Goal: Information Seeking & Learning: Learn about a topic

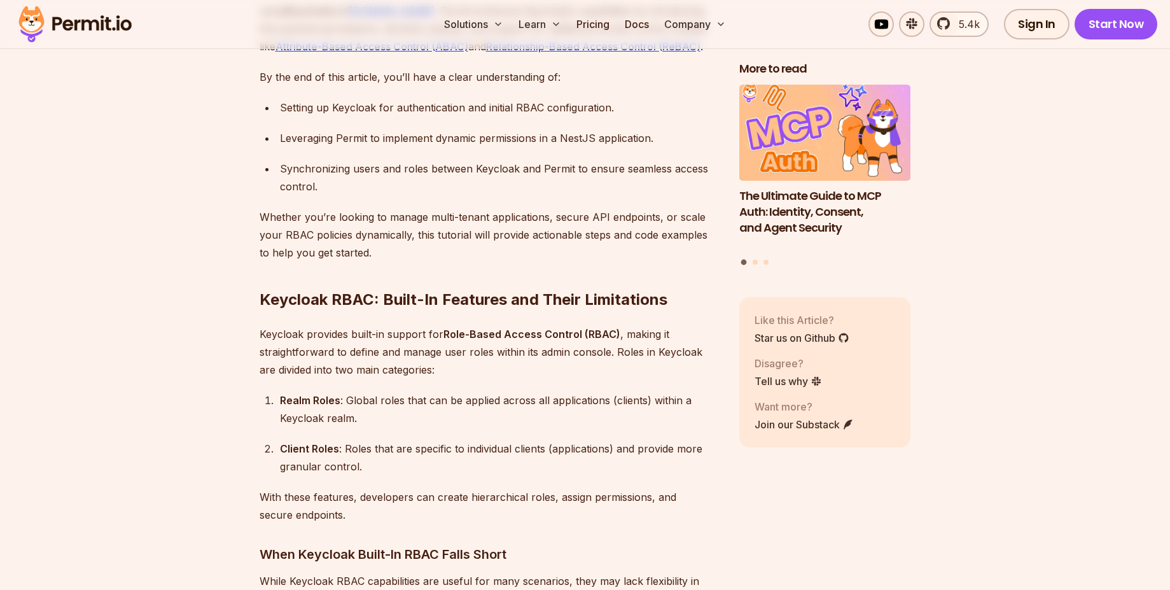
scroll to position [1031, 0]
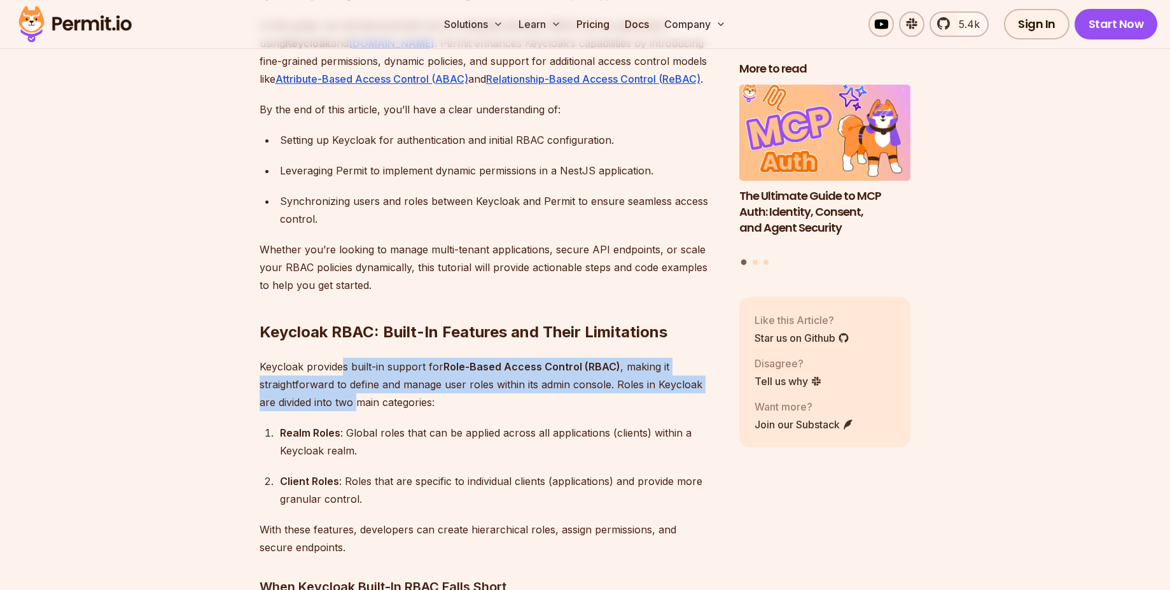
drag, startPoint x: 340, startPoint y: 353, endPoint x: 343, endPoint y: 381, distance: 28.2
click at [343, 381] on p "Keycloak provides built-in support for Role-Based Access Control (RBAC) , makin…" at bounding box center [489, 384] width 459 height 53
click at [359, 358] on p "Keycloak provides built-in support for Role-Based Access Control (RBAC) , makin…" at bounding box center [489, 384] width 459 height 53
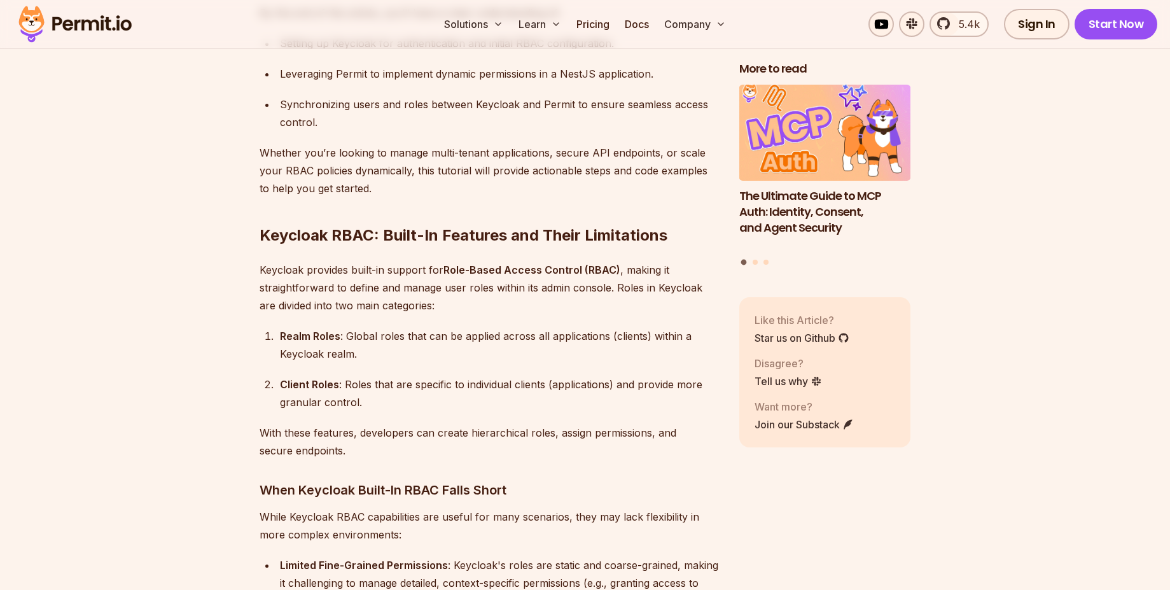
scroll to position [1260, 0]
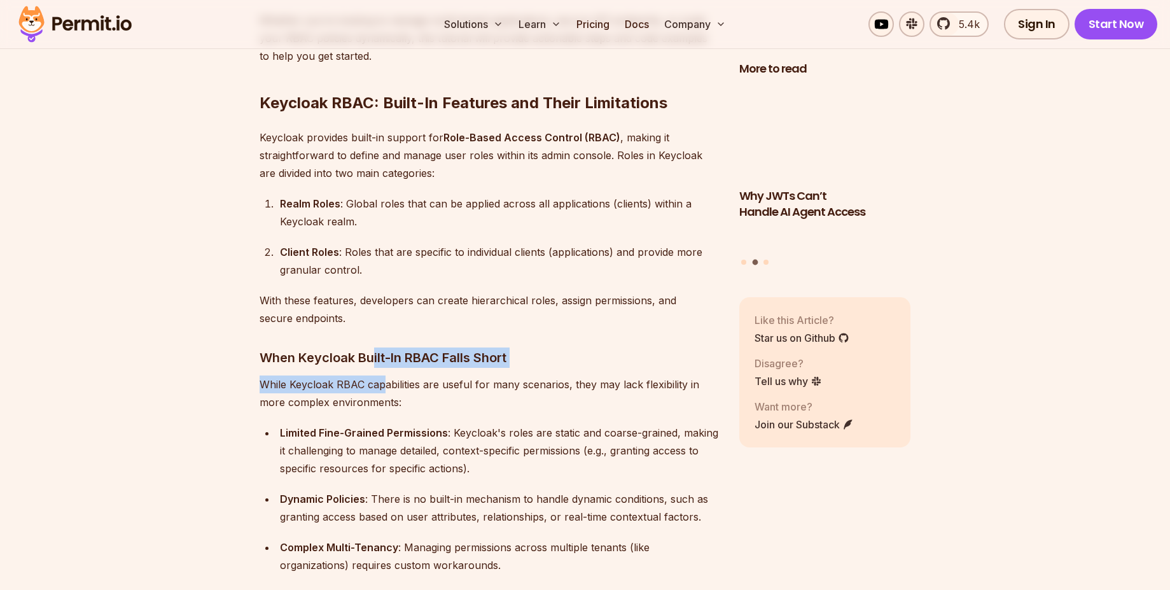
drag, startPoint x: 375, startPoint y: 339, endPoint x: 380, endPoint y: 364, distance: 25.5
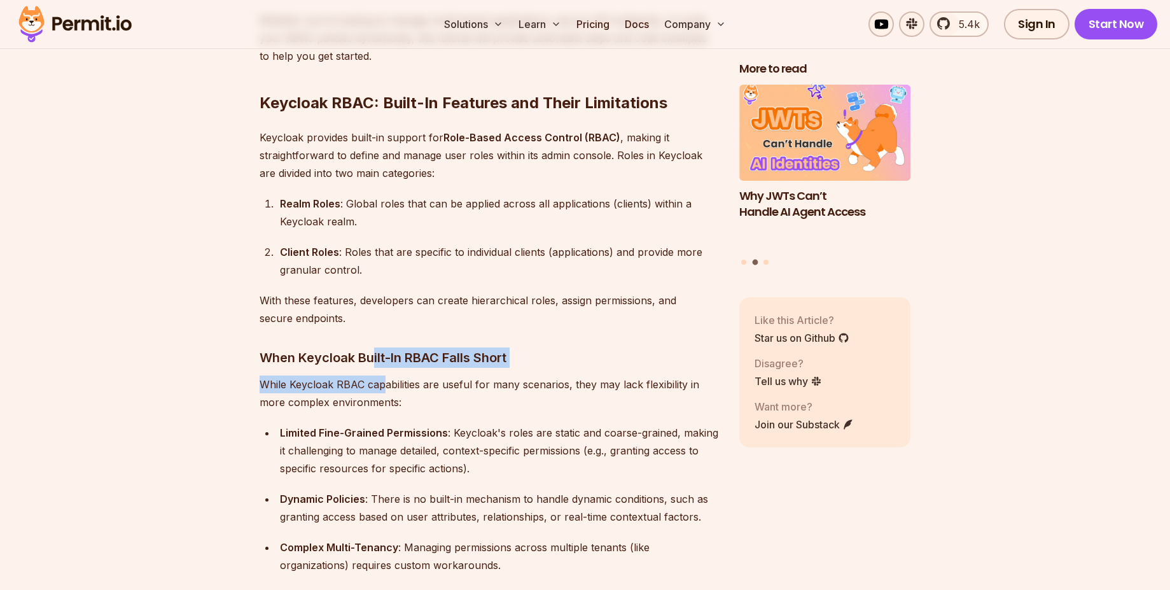
click at [393, 347] on h3 "When Keycloak Built-In RBAC Falls Short" at bounding box center [489, 357] width 459 height 20
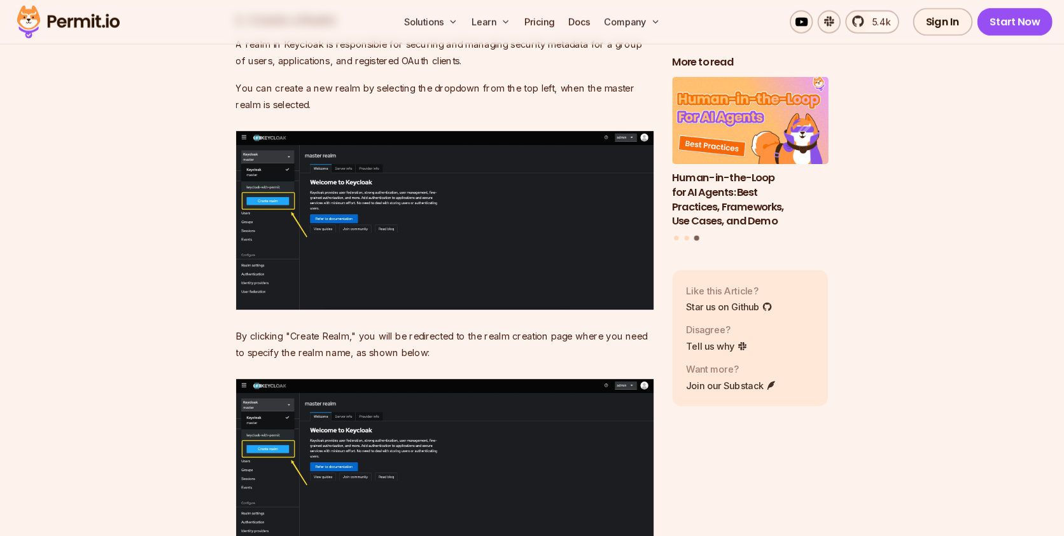
scroll to position [3435, 0]
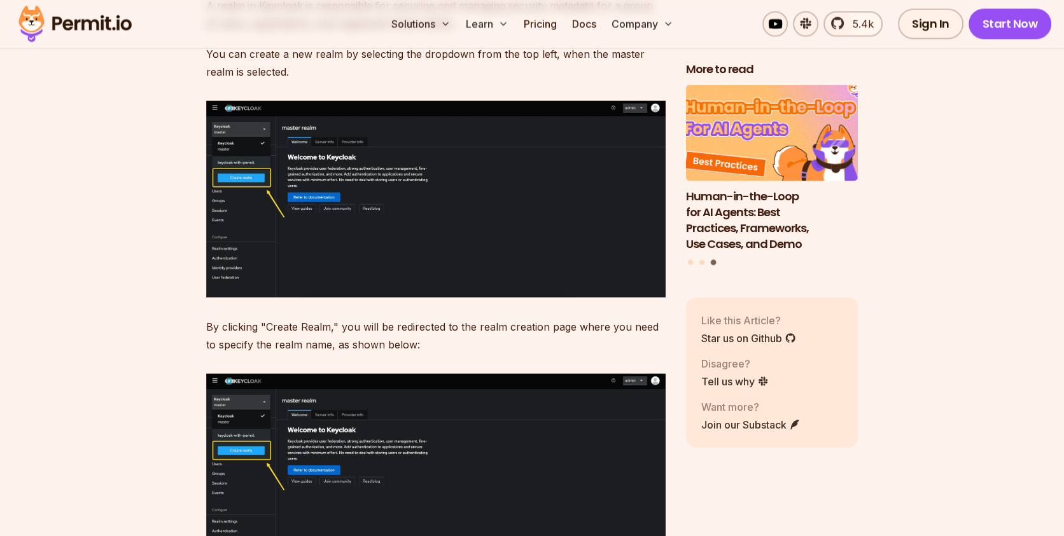
click at [777, 209] on h3 "Human-in-the-Loop for AI Agents: Best Practices, Frameworks, Use Cases, and Demo" at bounding box center [772, 219] width 172 height 63
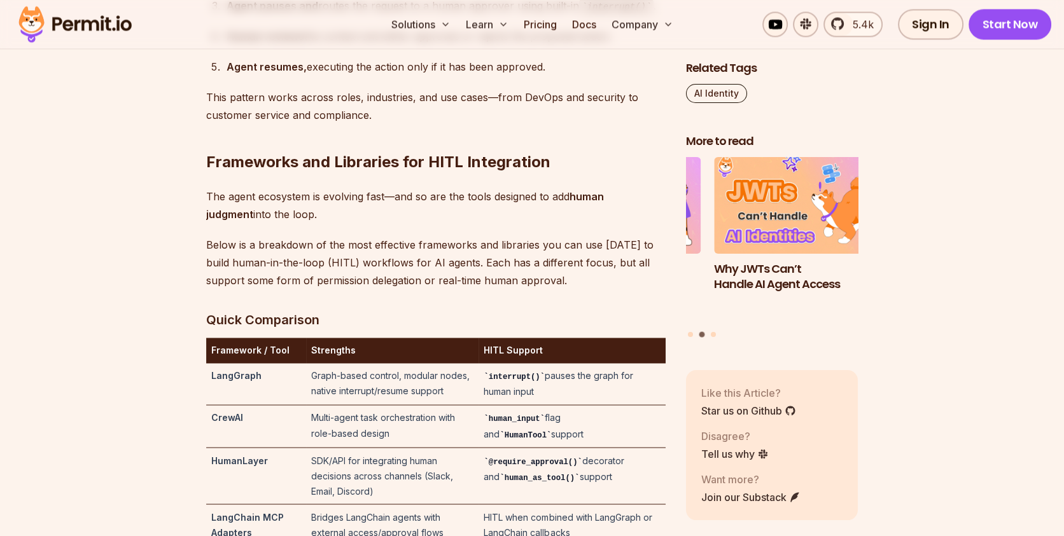
scroll to position [2811, 0]
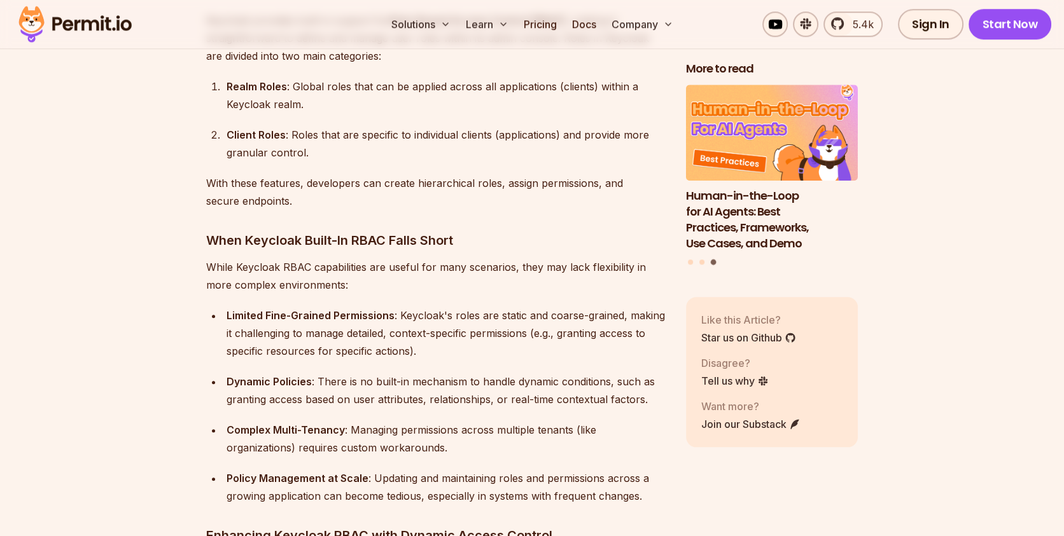
scroll to position [1145, 0]
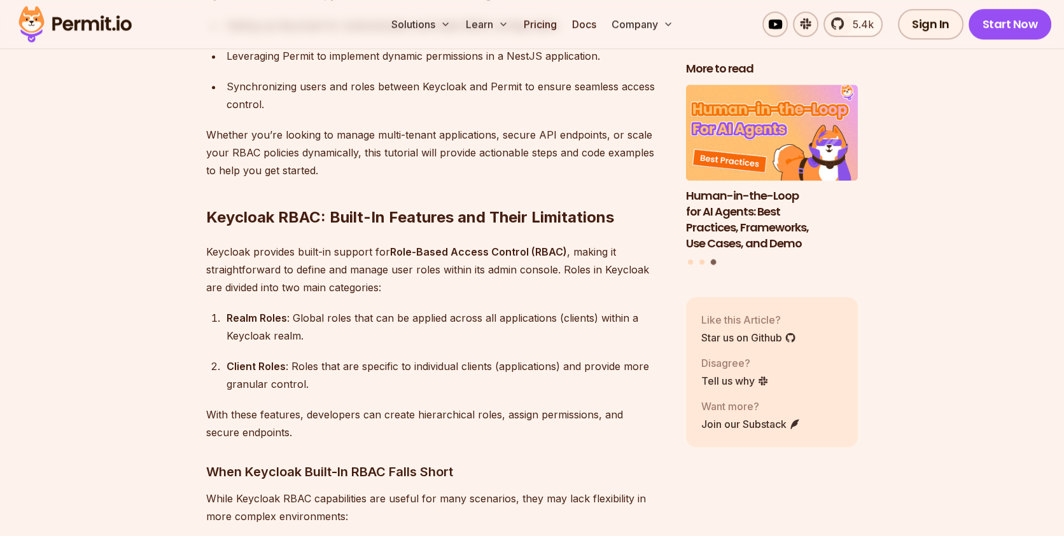
drag, startPoint x: 344, startPoint y: 245, endPoint x: 341, endPoint y: 287, distance: 42.1
drag, startPoint x: 333, startPoint y: 262, endPoint x: 328, endPoint y: 285, distance: 23.5
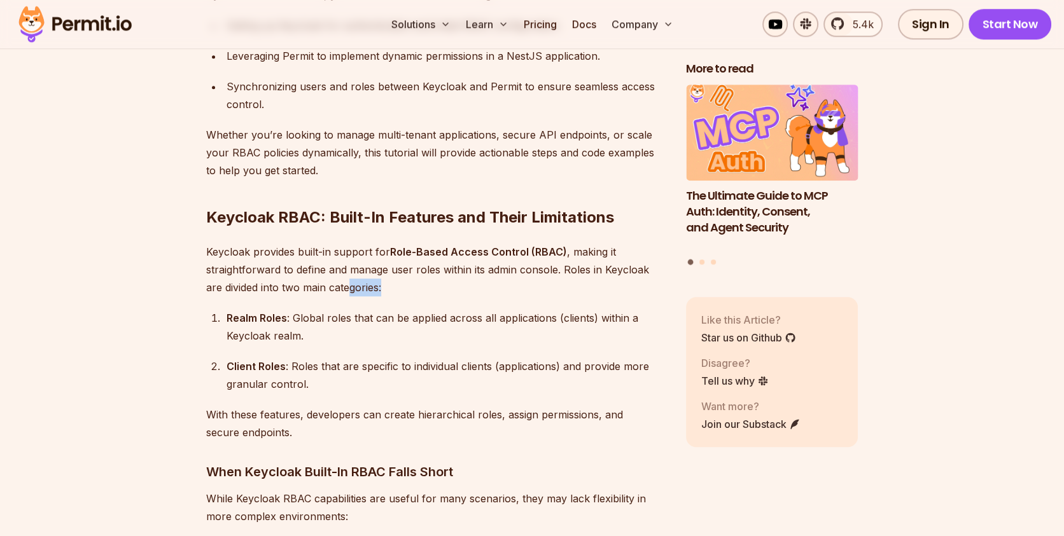
click at [407, 265] on p "Keycloak provides built-in support for Role-Based Access Control (RBAC) , makin…" at bounding box center [435, 269] width 459 height 53
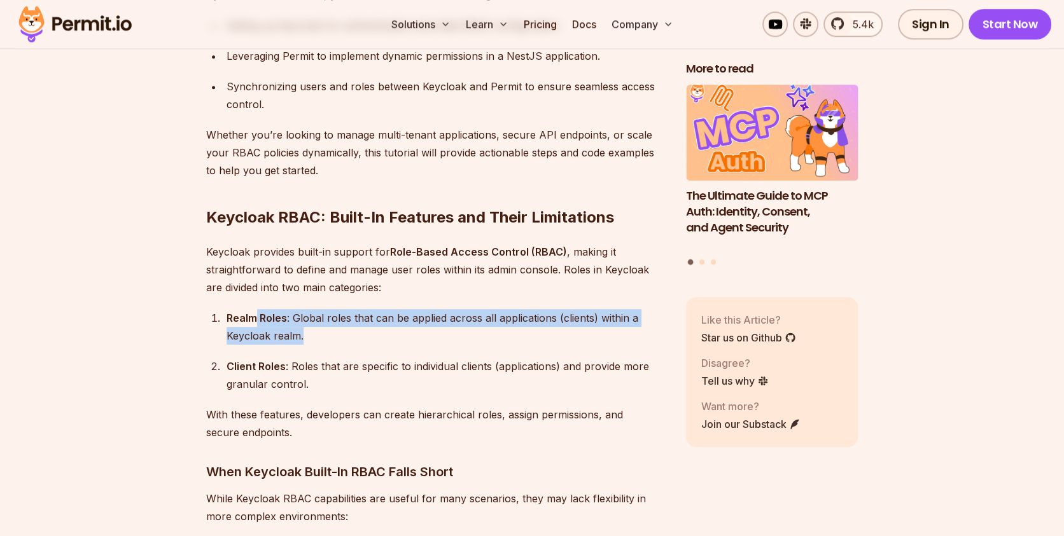
drag, startPoint x: 253, startPoint y: 300, endPoint x: 545, endPoint y: 317, distance: 292.5
click at [545, 317] on div "Realm Roles : Global roles that can be applied across all applications (clients…" at bounding box center [445, 327] width 439 height 36
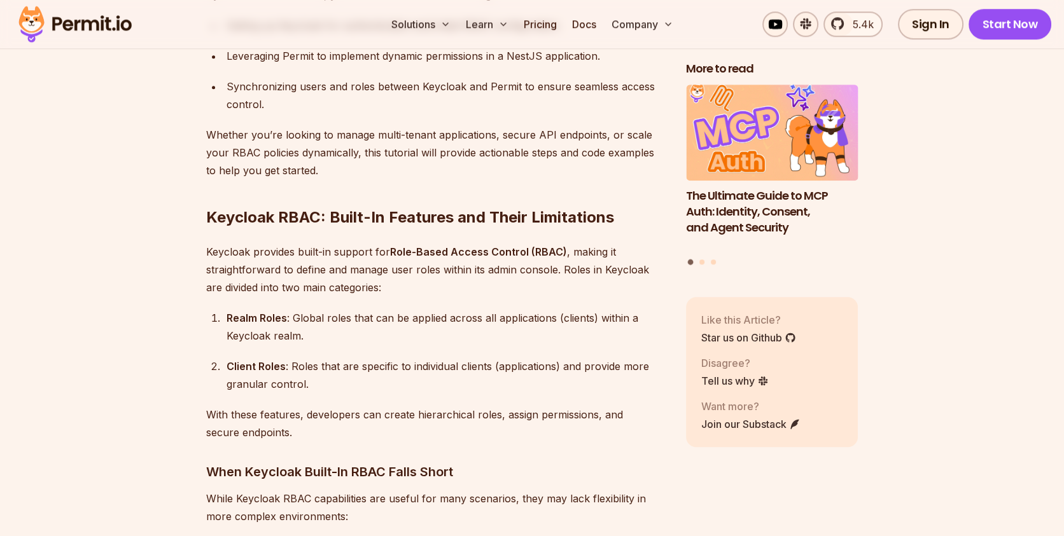
click at [494, 246] on strong "Role-Based Access Control (RBAC)" at bounding box center [478, 252] width 177 height 13
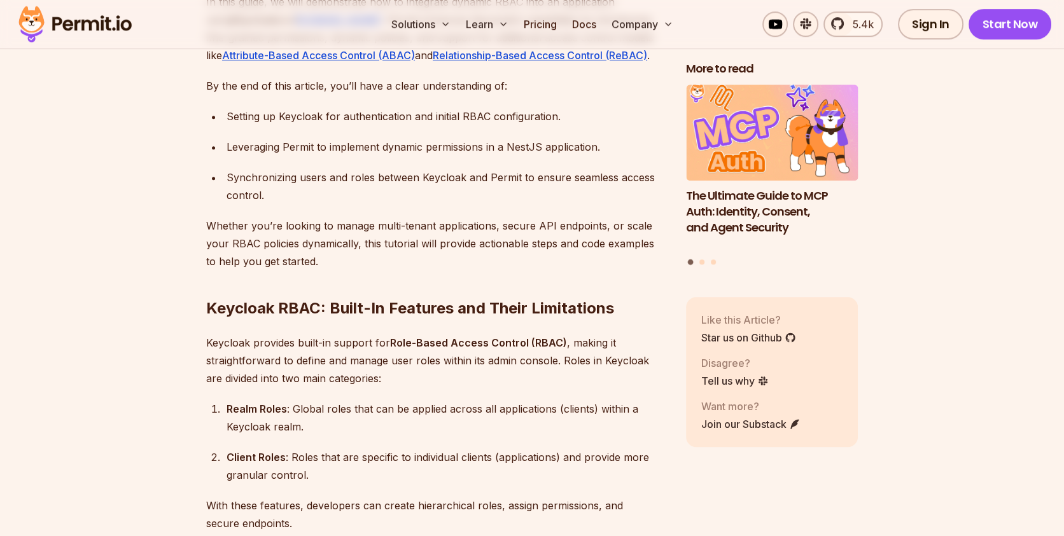
scroll to position [936, 0]
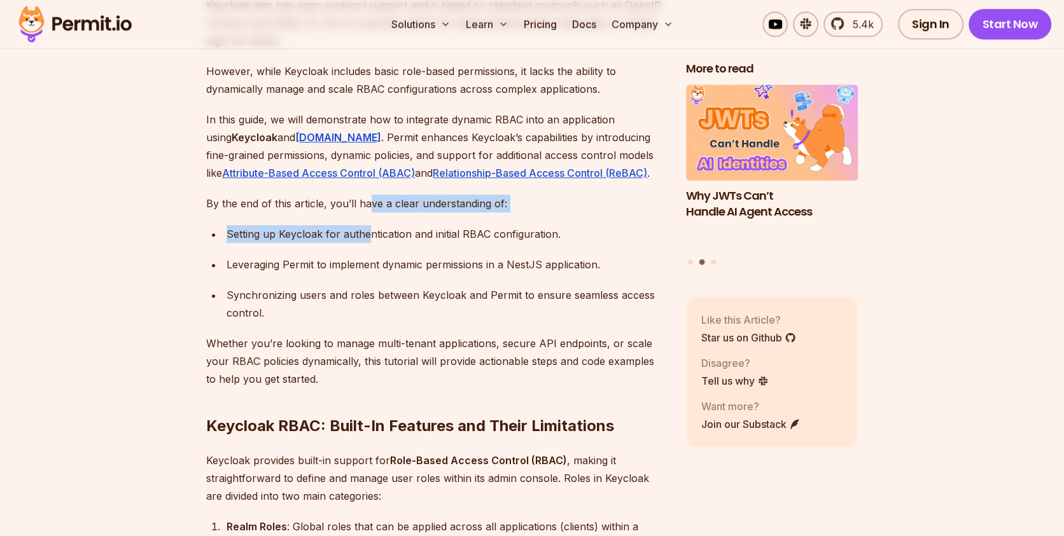
drag, startPoint x: 371, startPoint y: 188, endPoint x: 371, endPoint y: 217, distance: 29.3
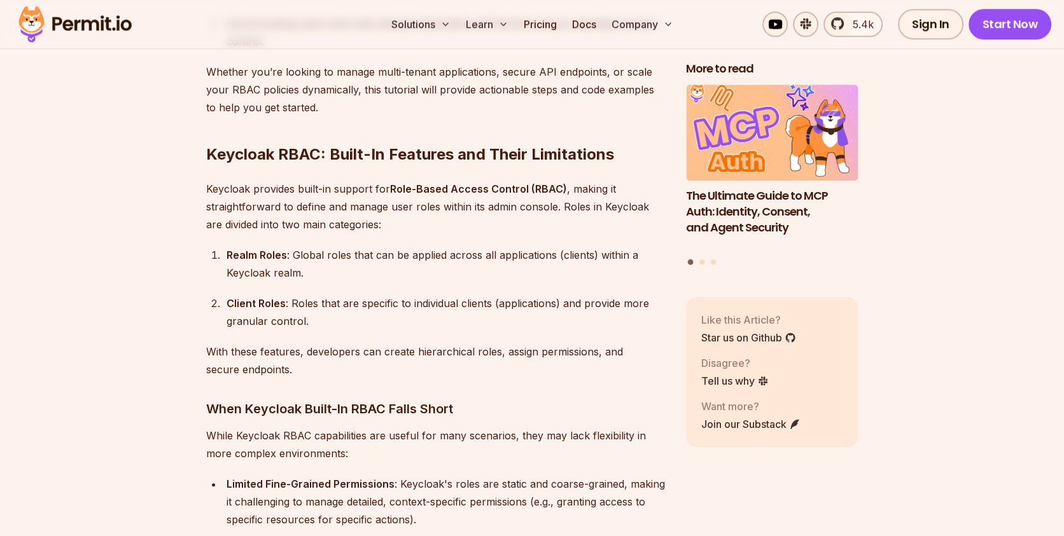
scroll to position [1249, 0]
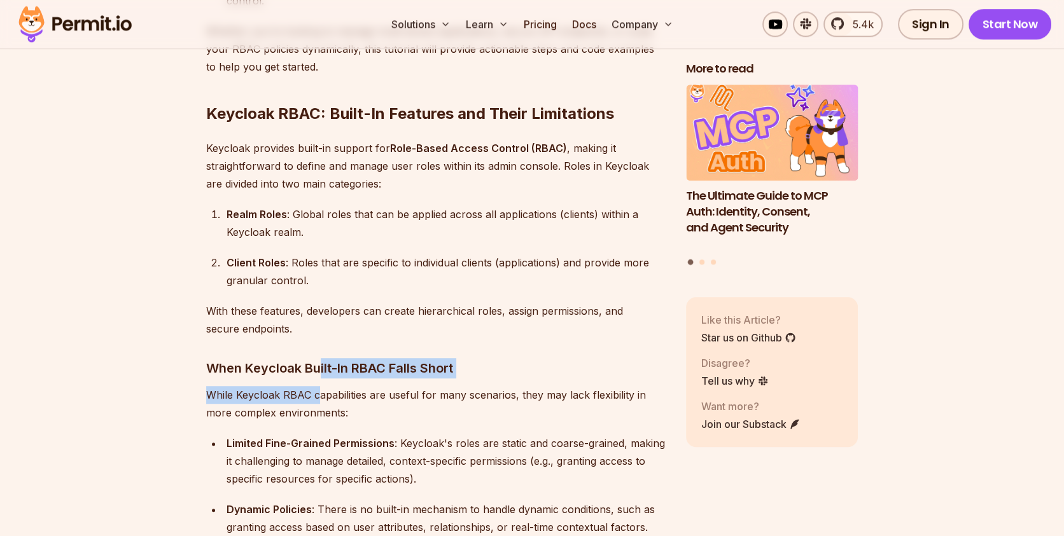
drag, startPoint x: 322, startPoint y: 351, endPoint x: 321, endPoint y: 378, distance: 26.7
click at [354, 386] on p "While Keycloak RBAC capabilities are useful for many scenarios, they may lack f…" at bounding box center [435, 404] width 459 height 36
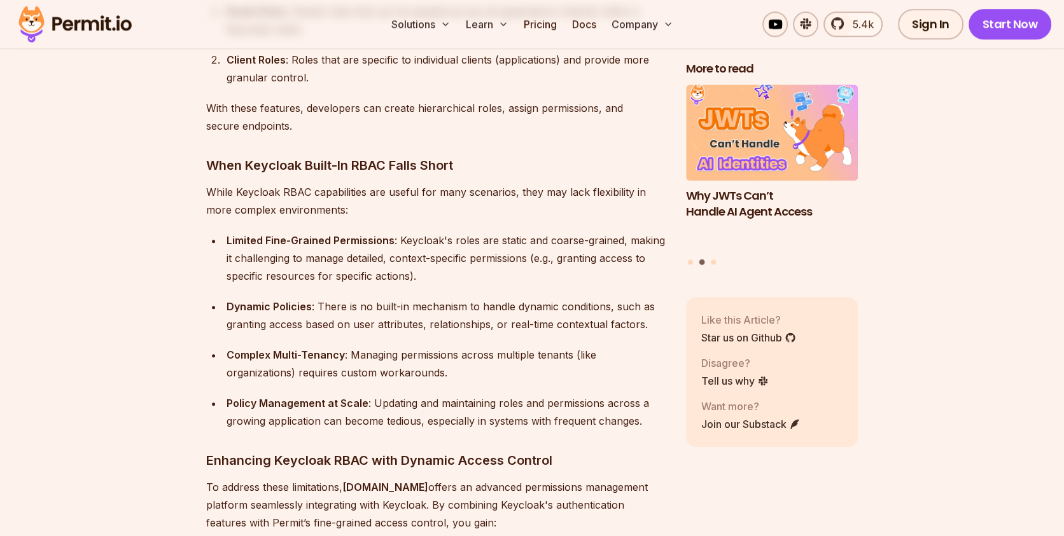
scroll to position [1457, 0]
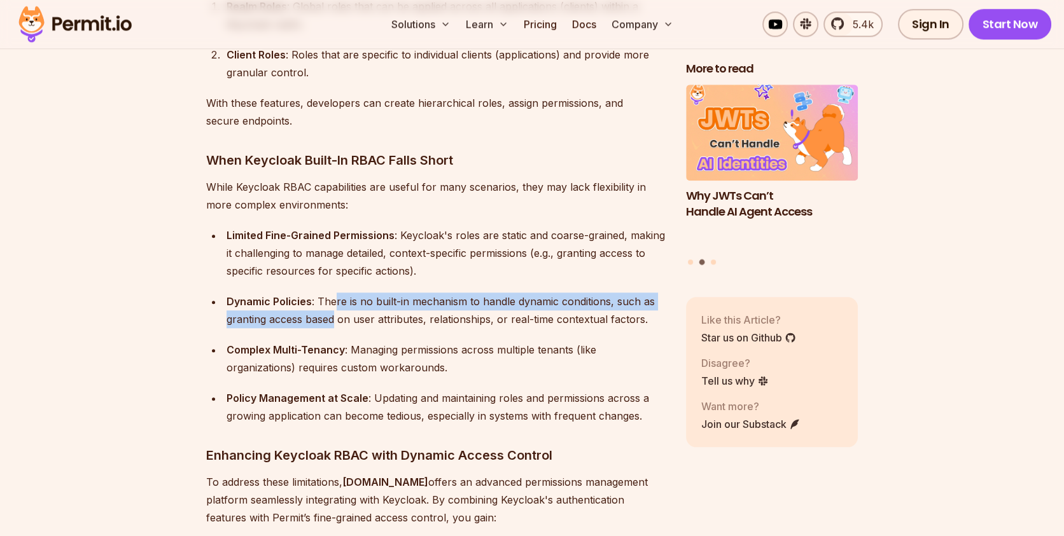
click at [334, 307] on div "Dynamic Policies : There is no built-in mechanism to handle dynamic conditions,…" at bounding box center [445, 311] width 439 height 36
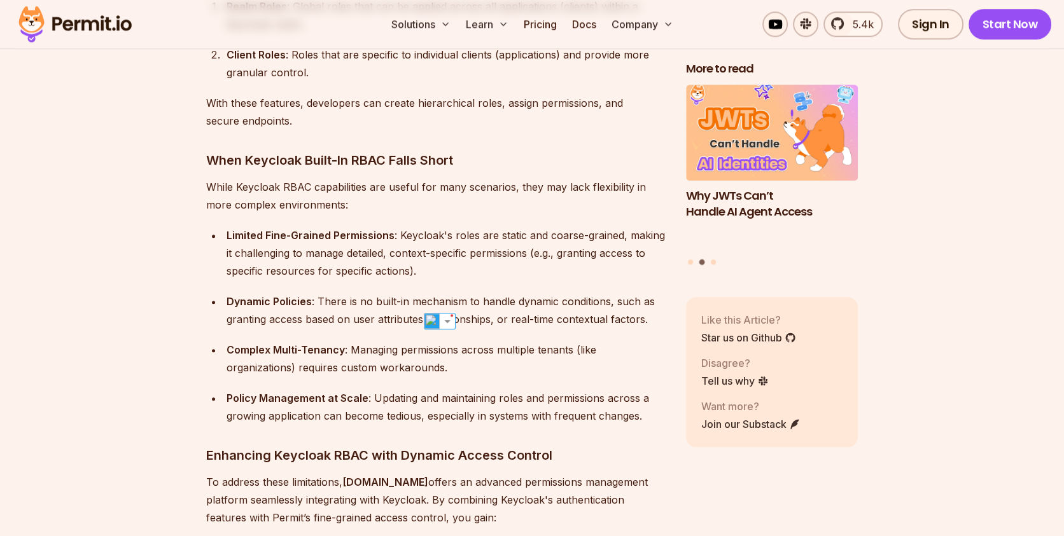
click at [353, 293] on div "Dynamic Policies : There is no built-in mechanism to handle dynamic conditions,…" at bounding box center [445, 311] width 439 height 36
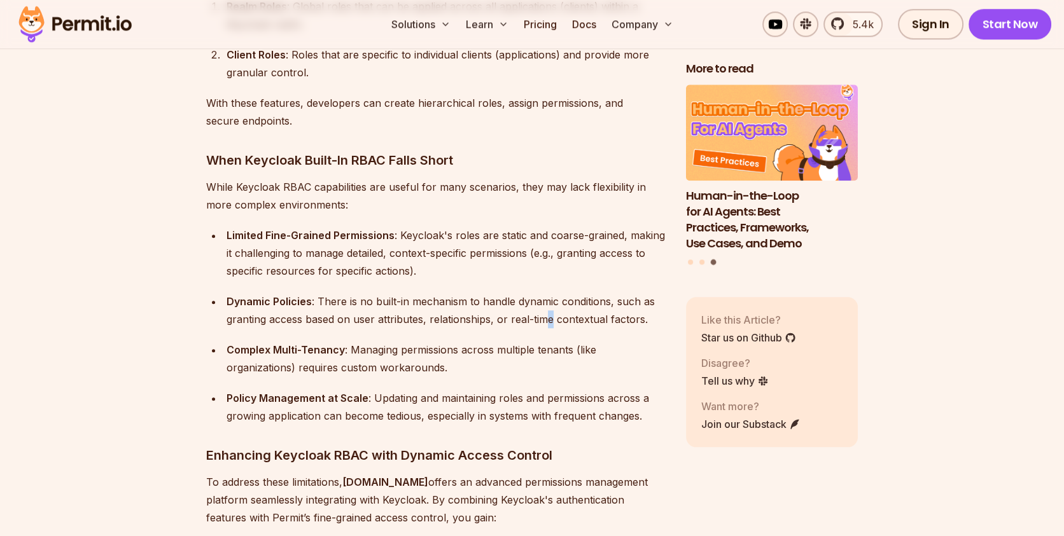
drag, startPoint x: 548, startPoint y: 291, endPoint x: 552, endPoint y: 309, distance: 17.7
click at [552, 309] on div "Dynamic Policies : There is no built-in mechanism to handle dynamic conditions,…" at bounding box center [445, 311] width 439 height 36
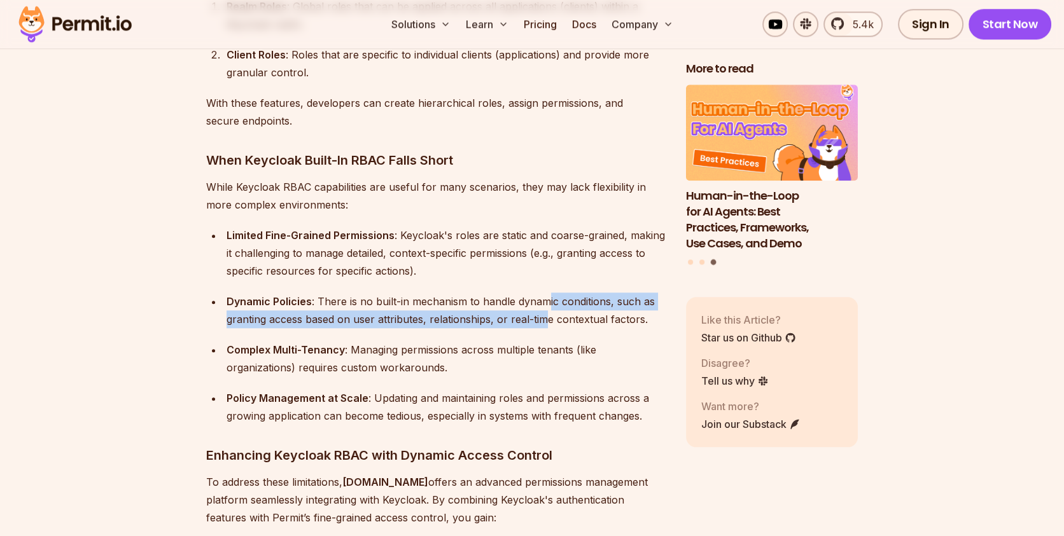
drag, startPoint x: 546, startPoint y: 287, endPoint x: 546, endPoint y: 306, distance: 19.1
click at [546, 306] on div "Dynamic Policies : There is no built-in mechanism to handle dynamic conditions,…" at bounding box center [445, 311] width 439 height 36
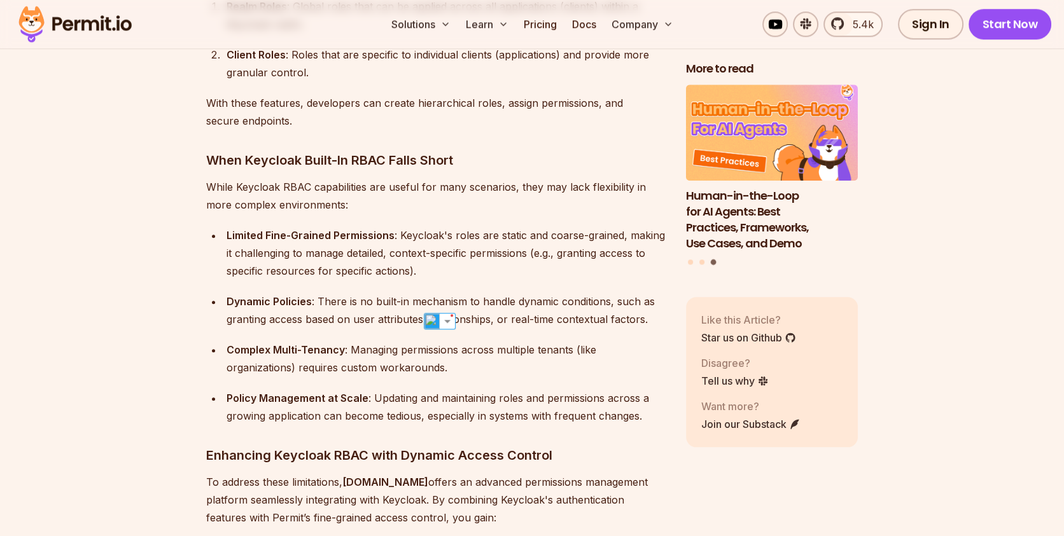
click at [549, 295] on div "Dynamic Policies : There is no built-in mechanism to handle dynamic conditions,…" at bounding box center [445, 311] width 439 height 36
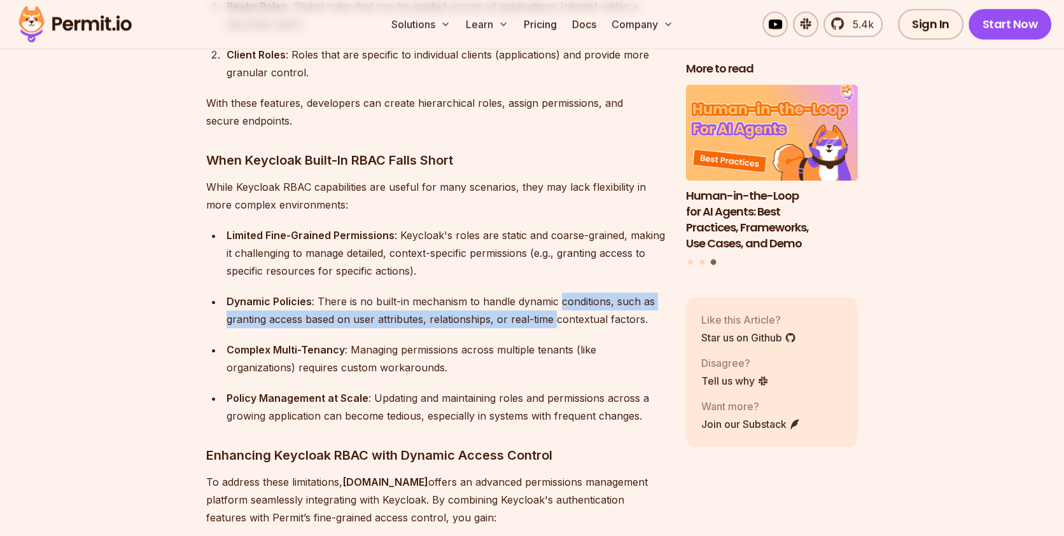
drag, startPoint x: 559, startPoint y: 284, endPoint x: 557, endPoint y: 306, distance: 22.3
click at [557, 306] on div "Dynamic Policies : There is no built-in mechanism to handle dynamic conditions,…" at bounding box center [445, 311] width 439 height 36
drag, startPoint x: 555, startPoint y: 281, endPoint x: 555, endPoint y: 298, distance: 17.8
click at [555, 298] on div "Dynamic Policies : There is no built-in mechanism to handle dynamic conditions,…" at bounding box center [445, 311] width 439 height 36
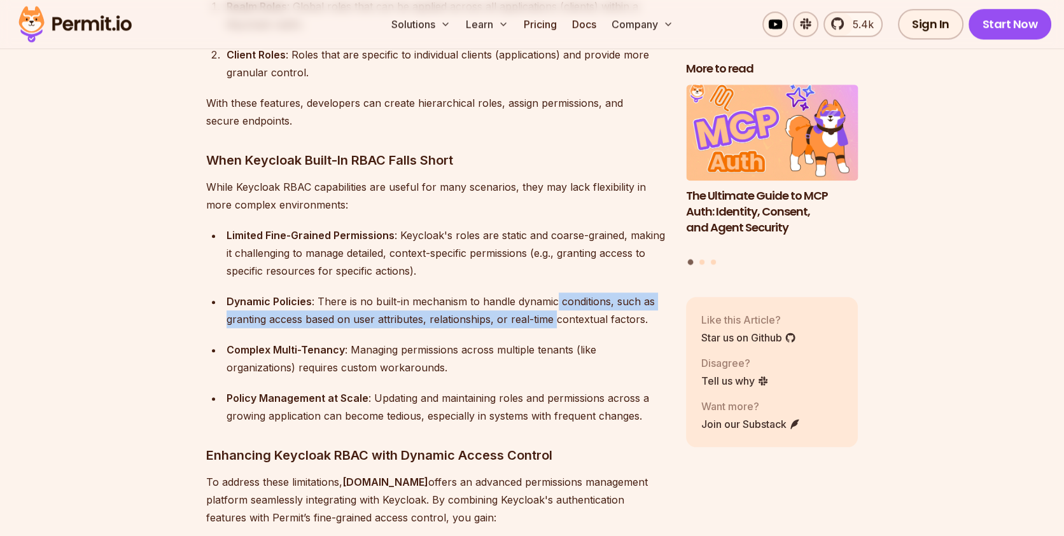
click at [562, 293] on div "Dynamic Policies : There is no built-in mechanism to handle dynamic conditions,…" at bounding box center [445, 311] width 439 height 36
drag, startPoint x: 562, startPoint y: 282, endPoint x: 566, endPoint y: 303, distance: 22.1
click at [566, 303] on div "Dynamic Policies : There is no built-in mechanism to handle dynamic conditions,…" at bounding box center [445, 311] width 439 height 36
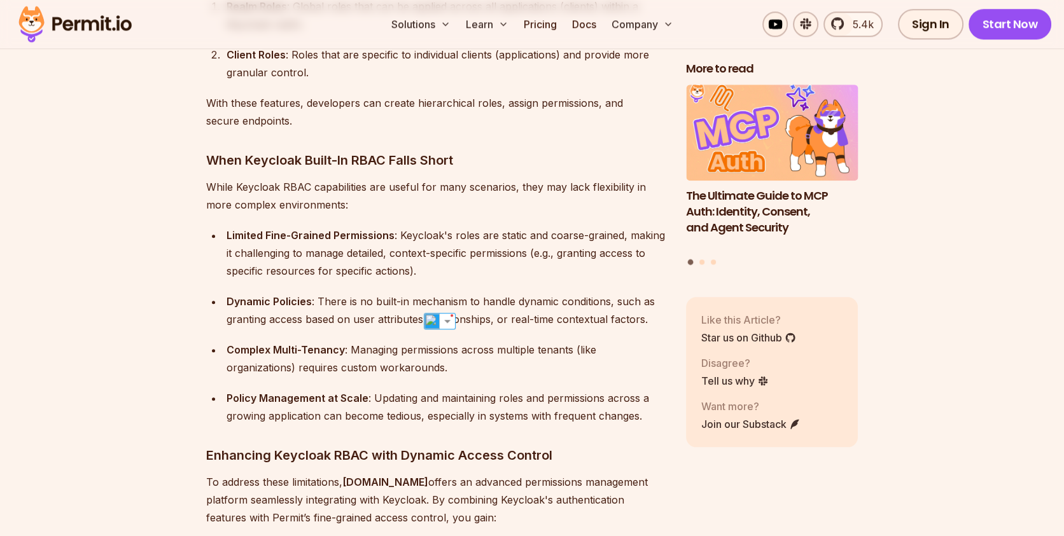
click at [571, 300] on div "Dynamic Policies : There is no built-in mechanism to handle dynamic conditions,…" at bounding box center [445, 311] width 439 height 36
